Goal: Navigation & Orientation: Find specific page/section

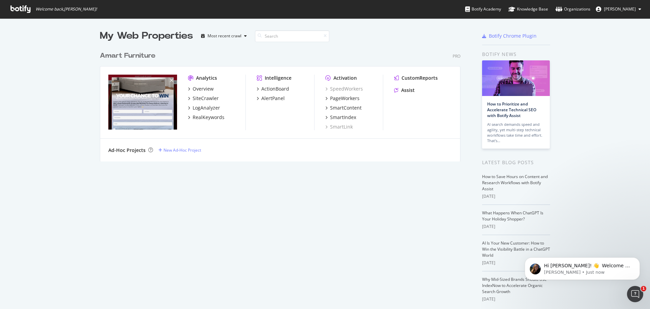
click at [249, 227] on div "My Web Properties Most recent crawl Amart Furniture Pro Analytics Overview Site…" at bounding box center [287, 177] width 374 height 297
